Goal: Transaction & Acquisition: Purchase product/service

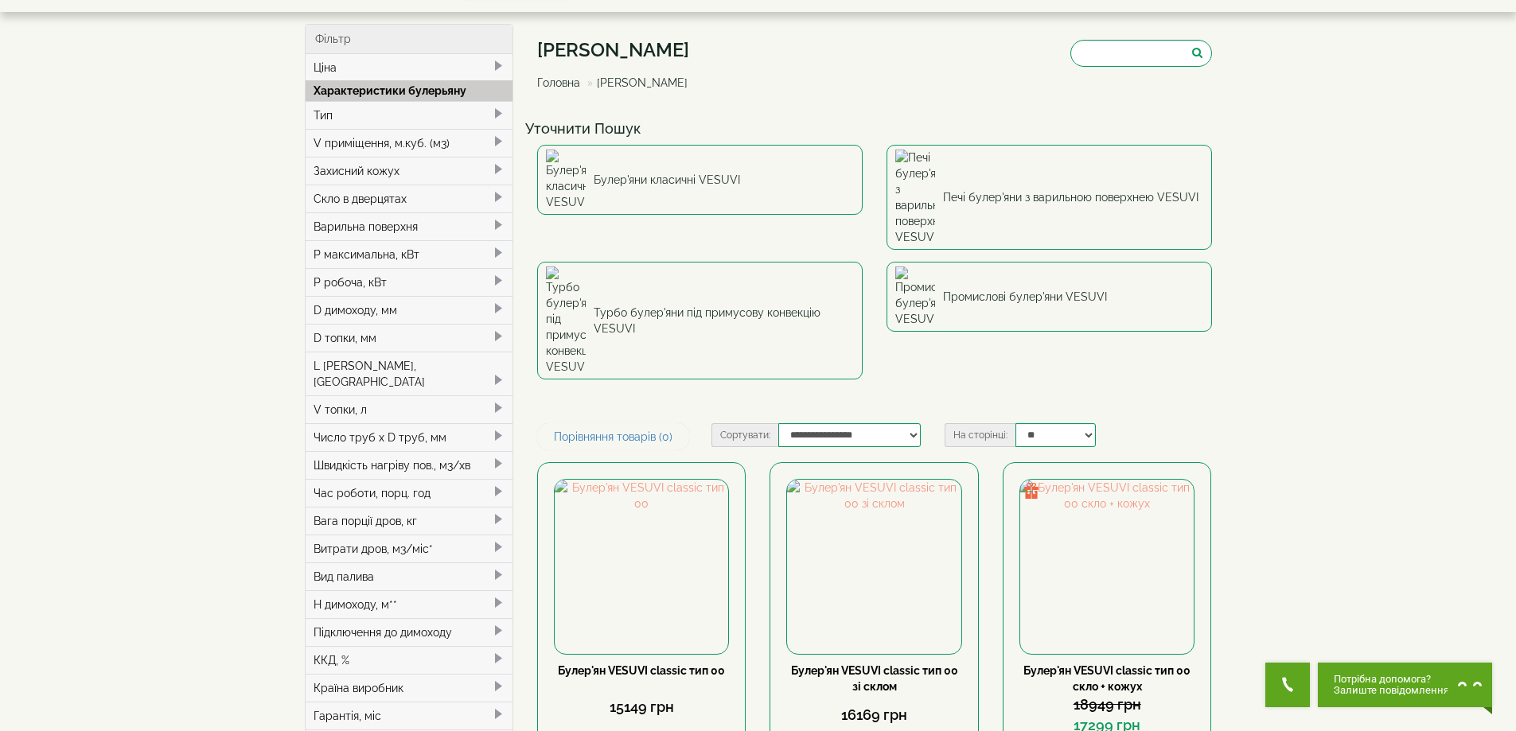
scroll to position [80, 0]
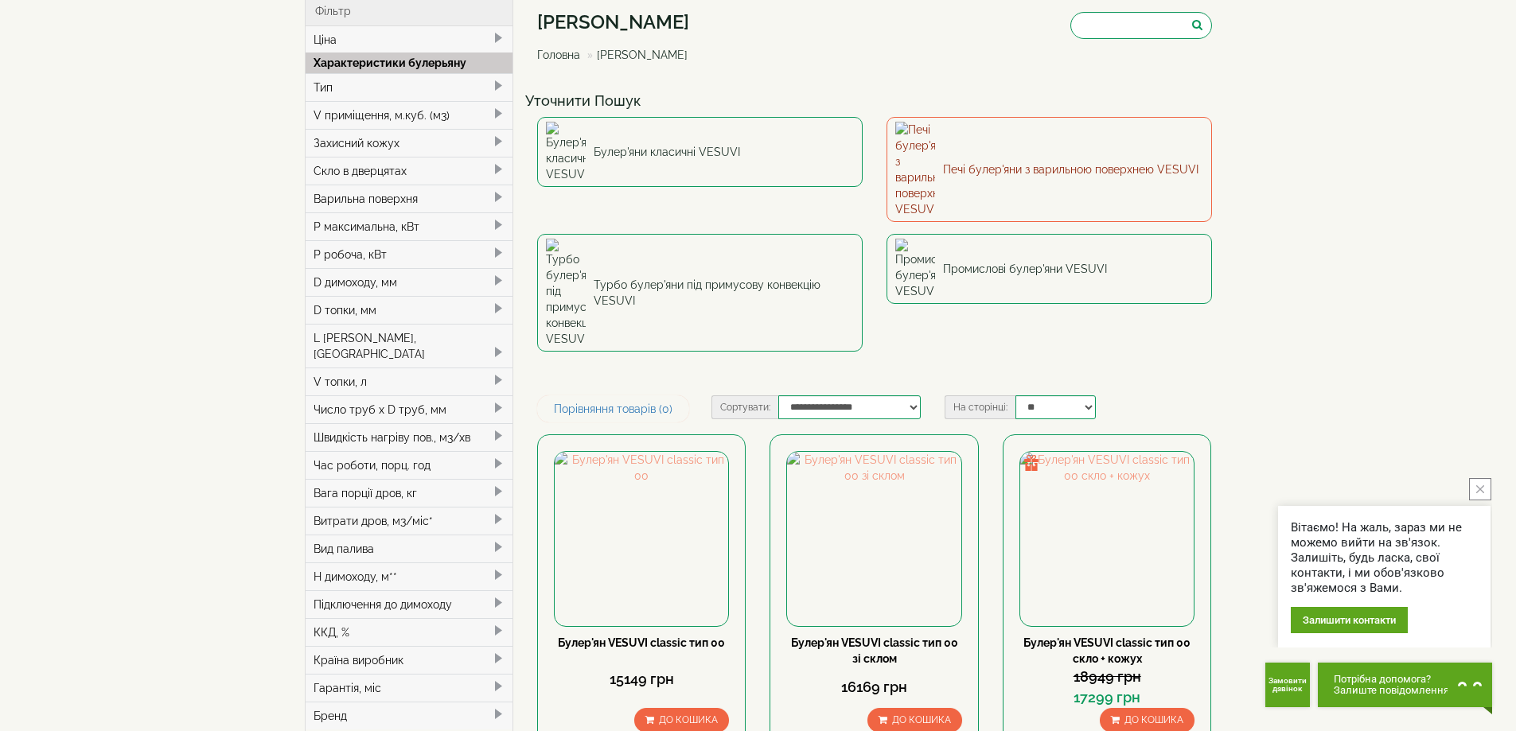
click at [1053, 142] on link "Печі булер'яни з варильною поверхнею VESUVI" at bounding box center [1048, 169] width 325 height 105
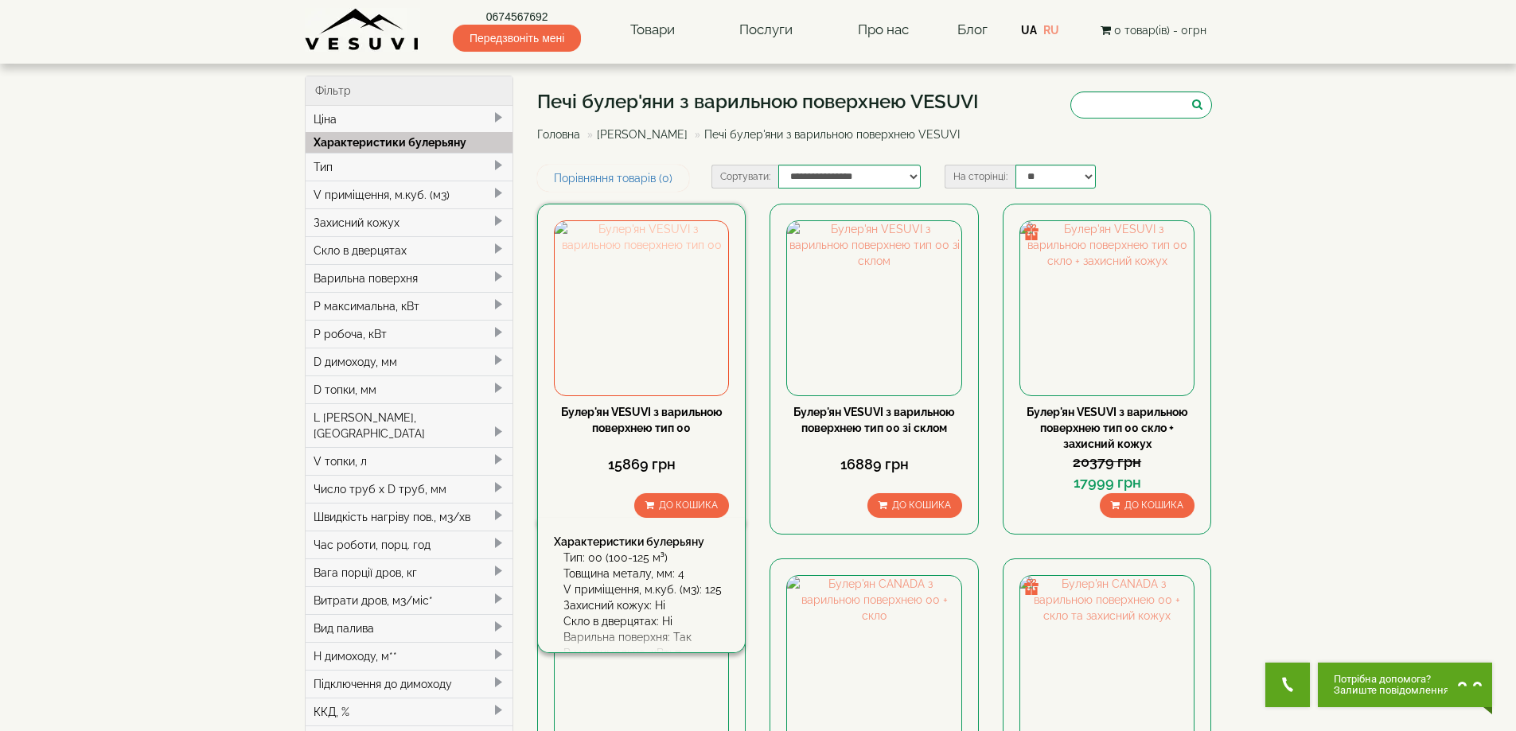
click at [657, 350] on img at bounding box center [641, 307] width 173 height 173
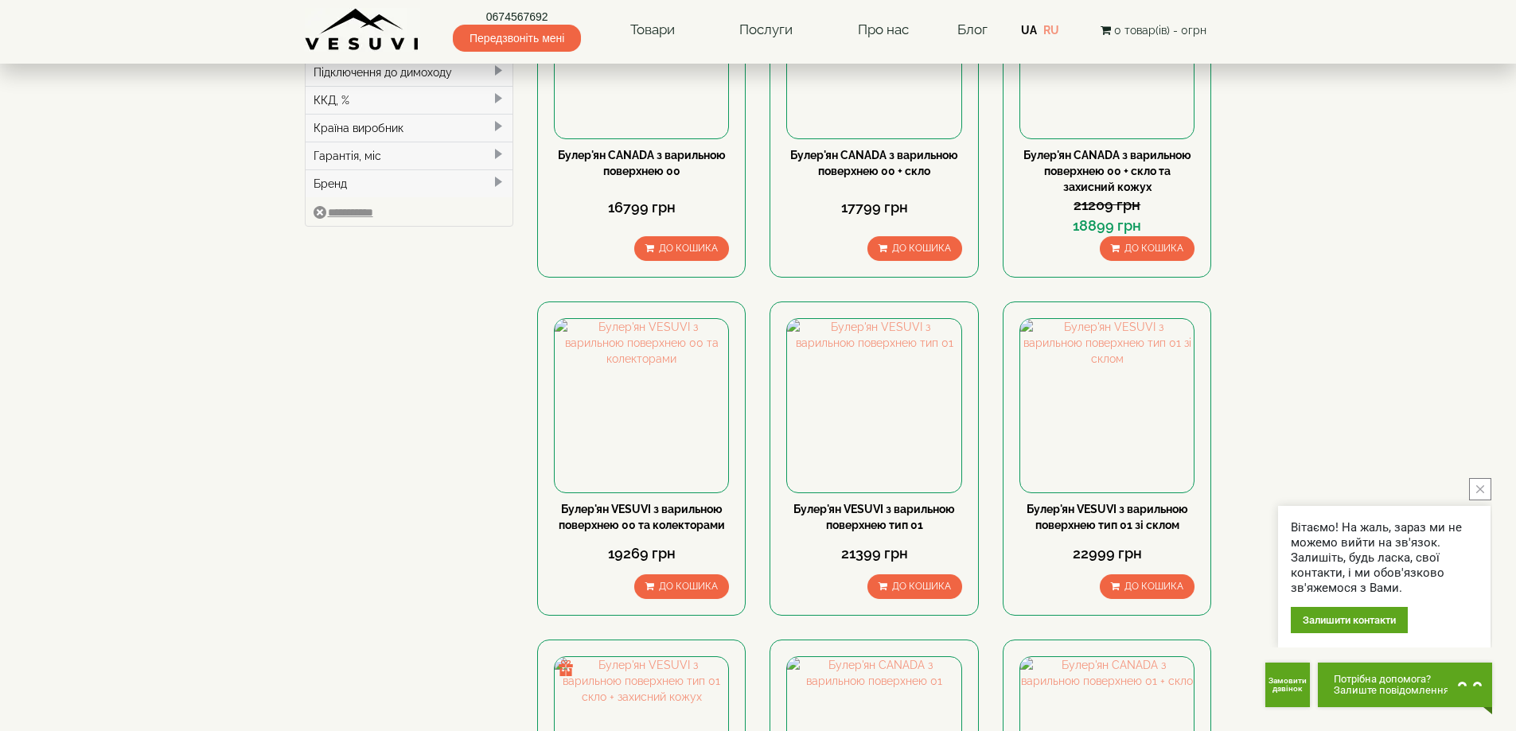
scroll to position [636, 0]
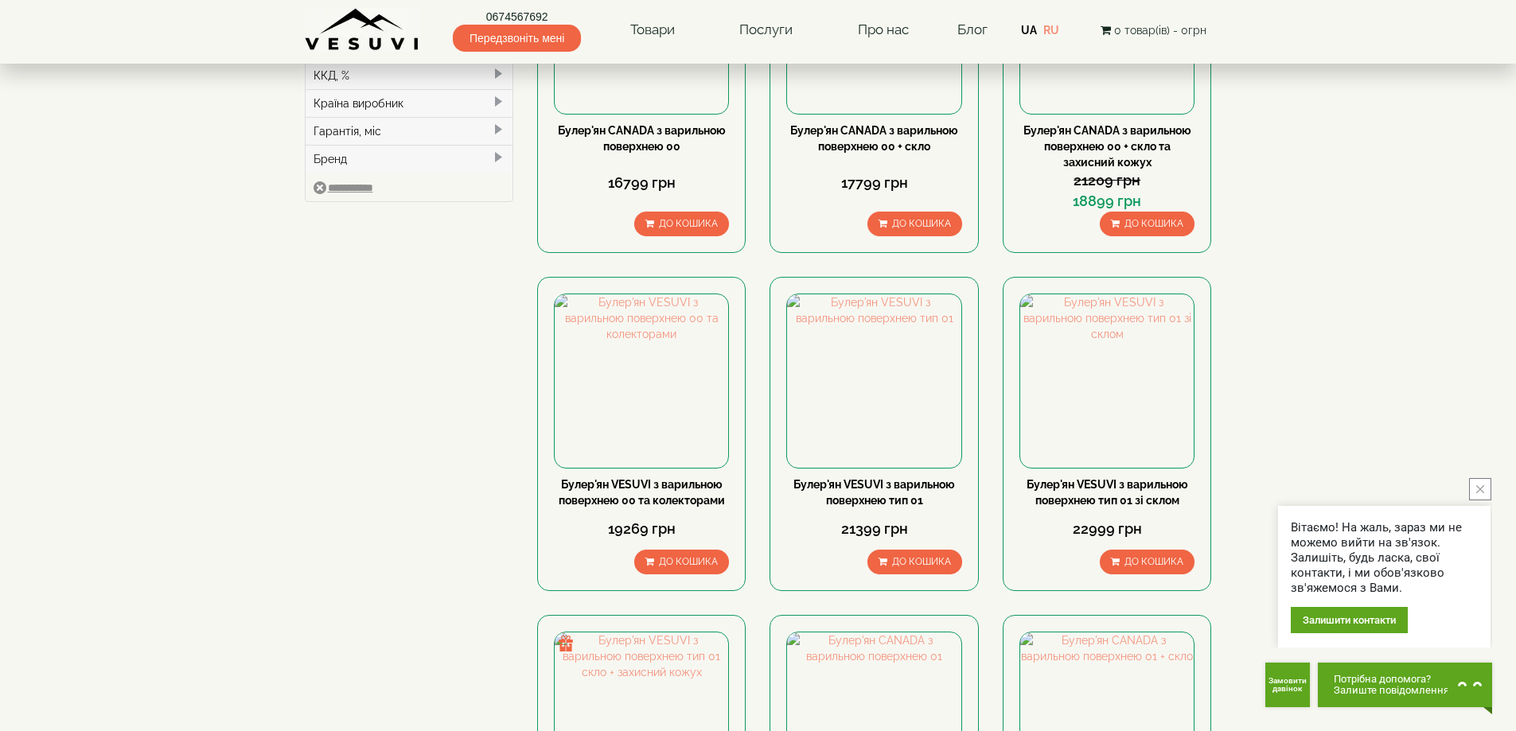
click at [1481, 494] on button "close button" at bounding box center [1480, 489] width 22 height 22
